Goal: Transaction & Acquisition: Purchase product/service

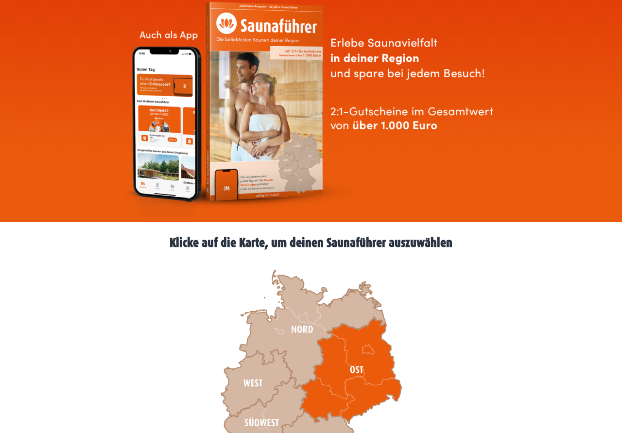
scroll to position [149, 0]
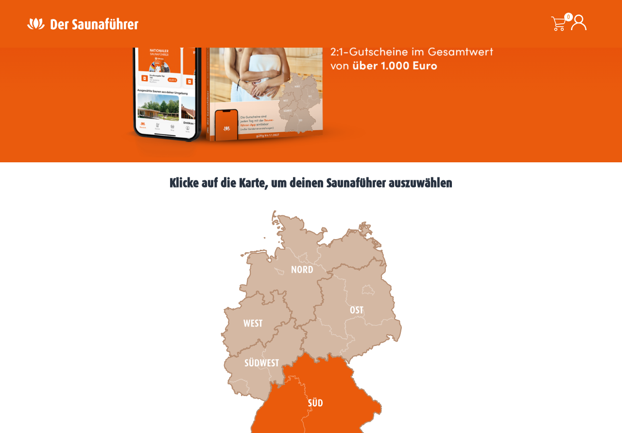
click at [326, 397] on icon at bounding box center [315, 403] width 132 height 103
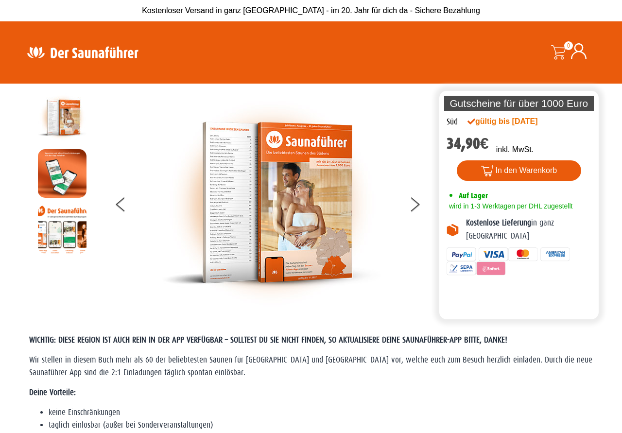
click at [75, 117] on img at bounding box center [62, 117] width 49 height 49
click at [412, 209] on button at bounding box center [421, 206] width 24 height 24
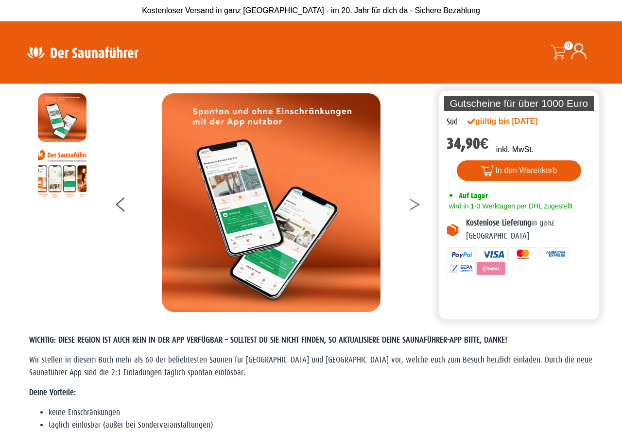
click at [413, 208] on icon at bounding box center [415, 207] width 10 height 6
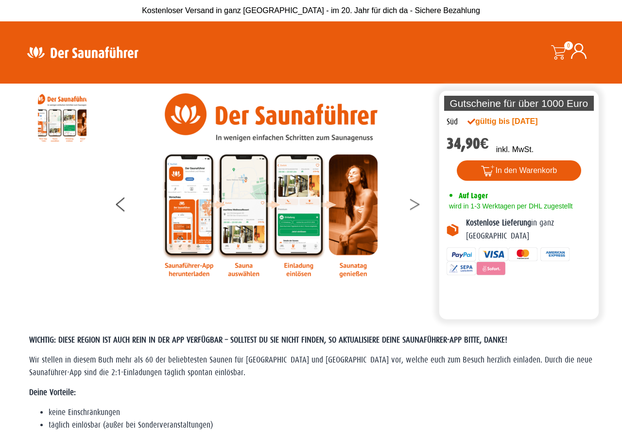
click at [416, 202] on icon at bounding box center [415, 202] width 10 height 6
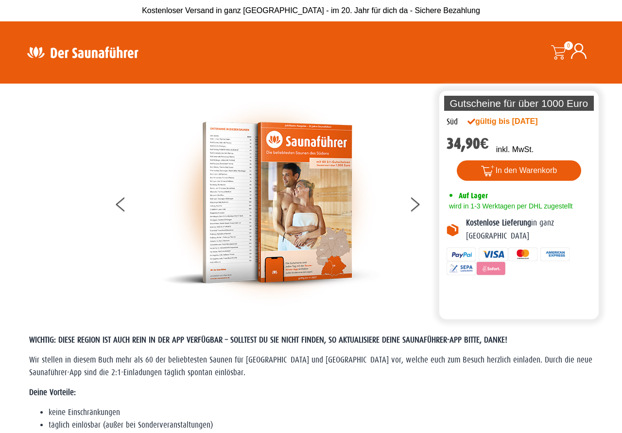
click at [333, 221] on img at bounding box center [271, 202] width 219 height 219
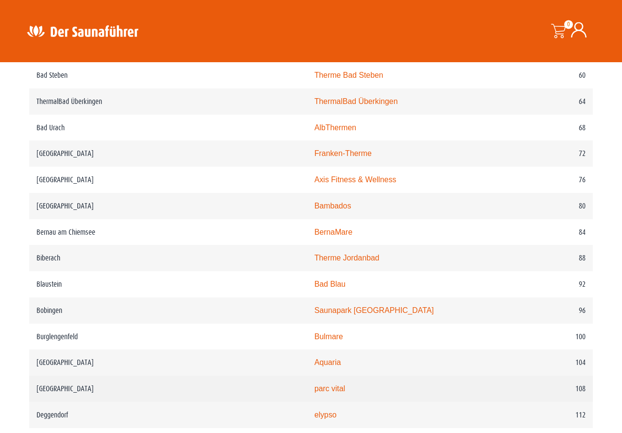
scroll to position [793, 0]
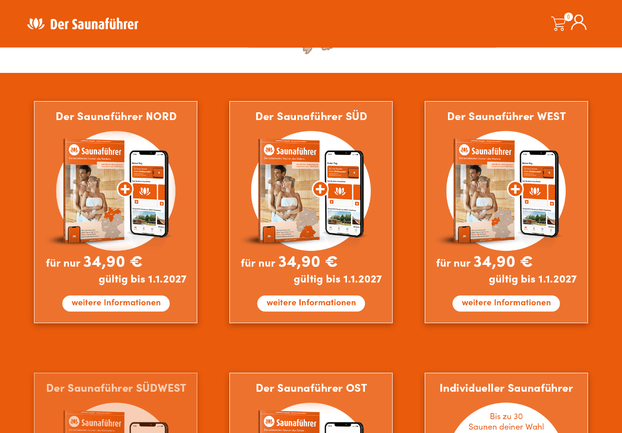
scroll to position [545, 0]
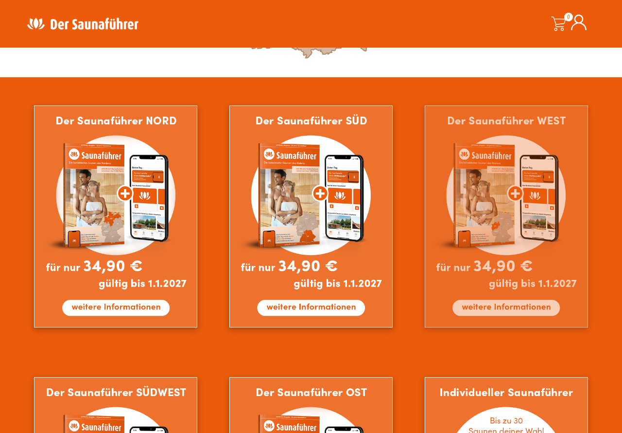
click at [509, 250] on img at bounding box center [506, 216] width 163 height 222
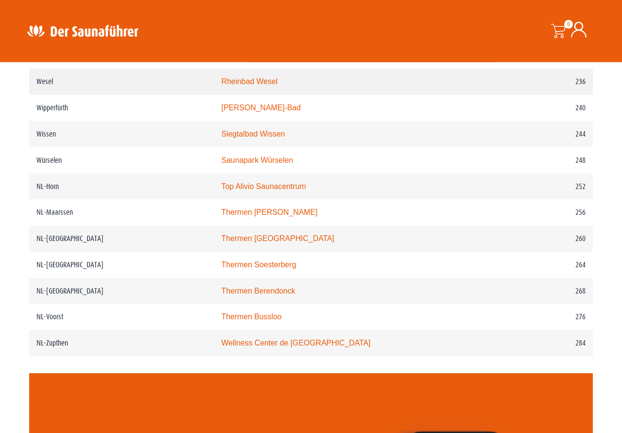
scroll to position [1934, 0]
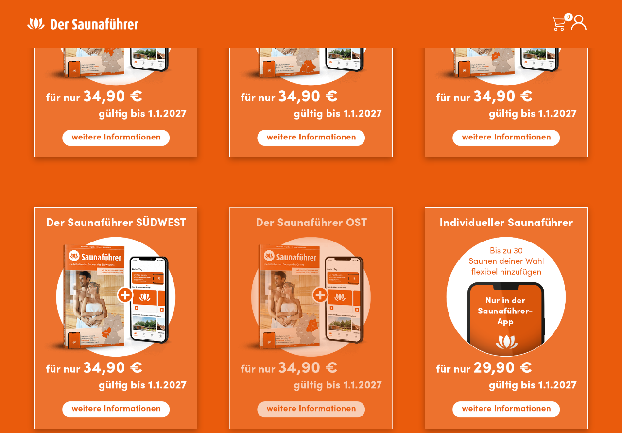
scroll to position [843, 0]
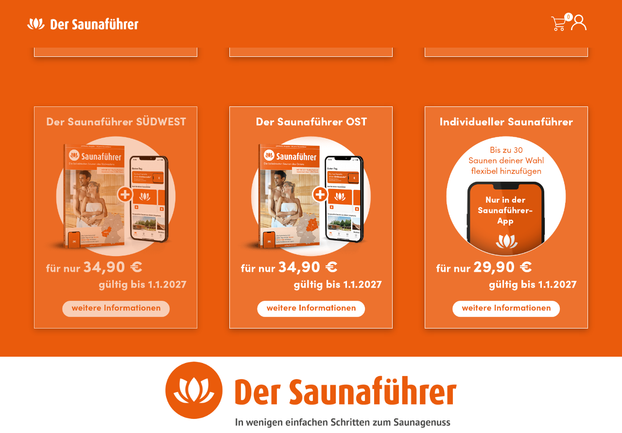
click at [172, 221] on img at bounding box center [115, 217] width 163 height 222
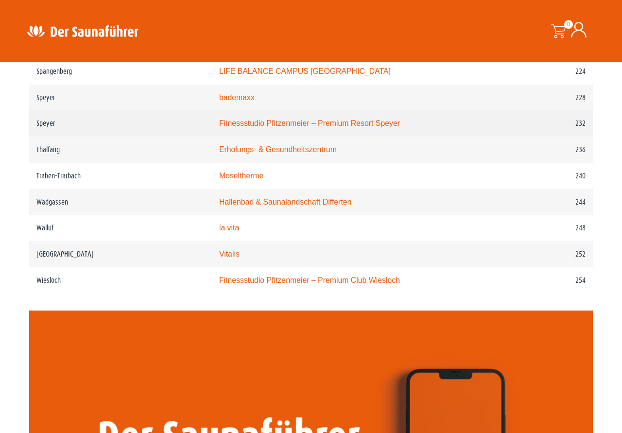
scroll to position [1983, 0]
